Goal: Find specific page/section: Find specific page/section

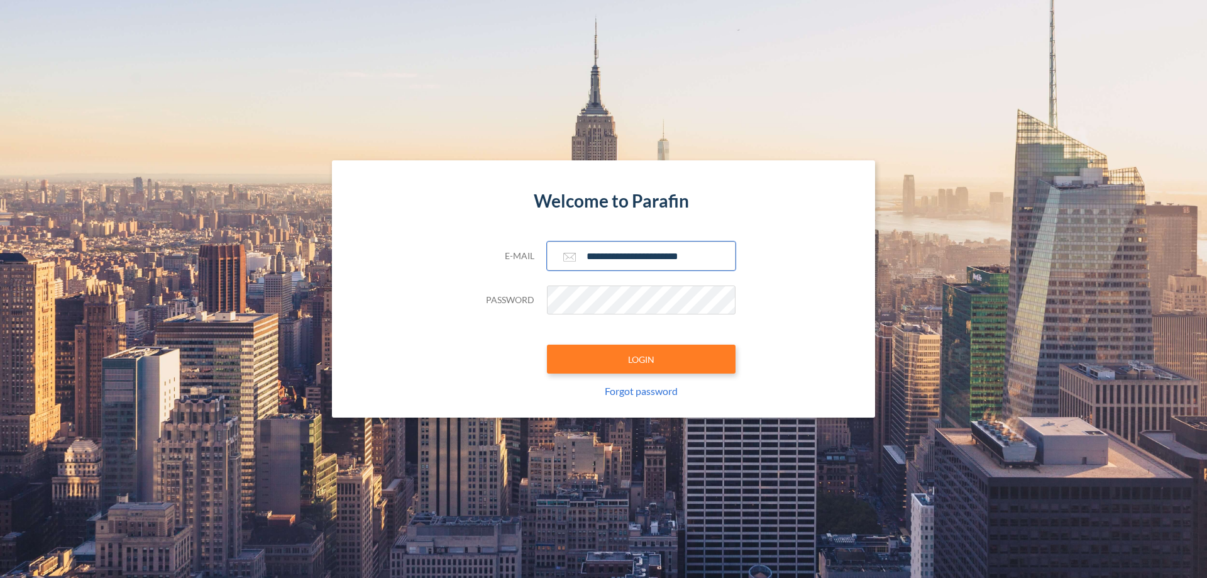
type input "**********"
click at [641, 359] on button "LOGIN" at bounding box center [641, 359] width 189 height 29
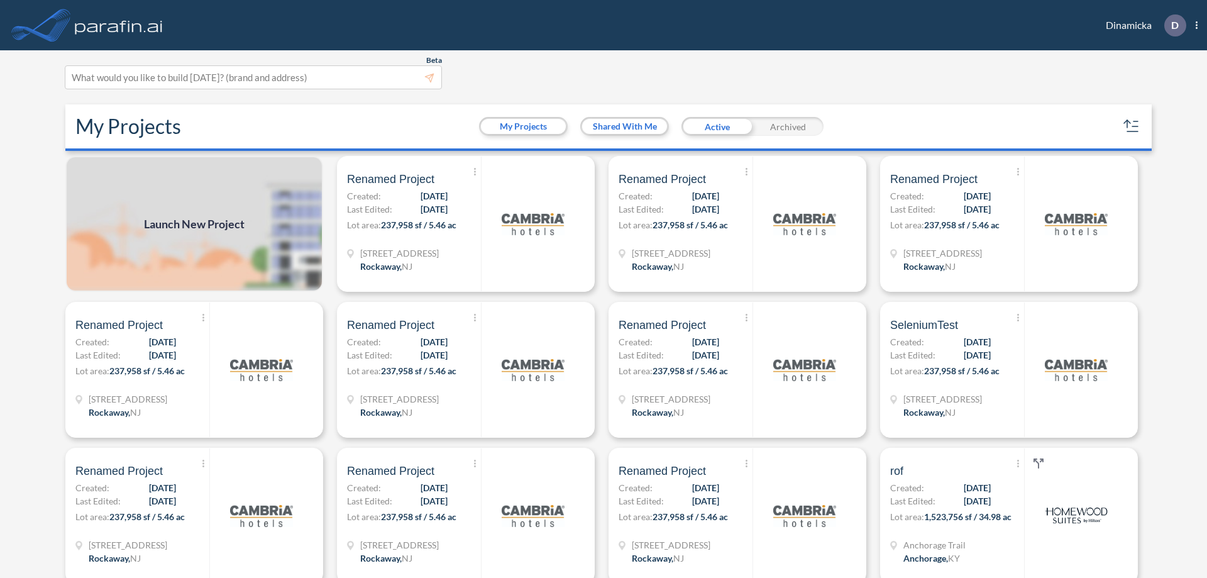
scroll to position [3, 0]
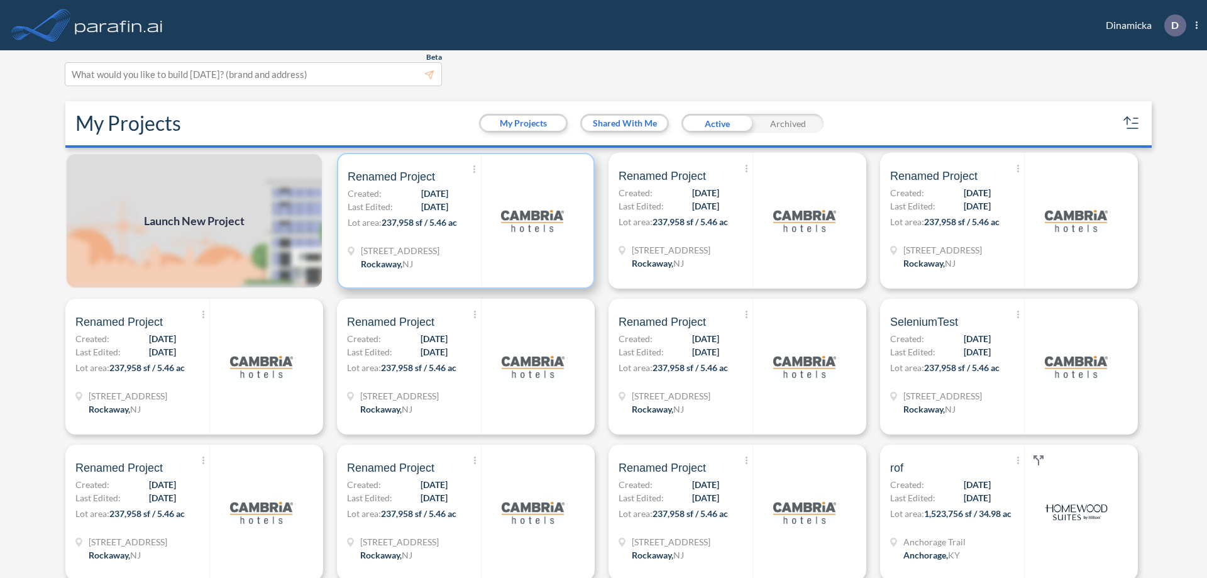
click at [463, 221] on p "Lot area: 237,958 sf / 5.46 ac" at bounding box center [414, 225] width 133 height 18
